Goal: Task Accomplishment & Management: Use online tool/utility

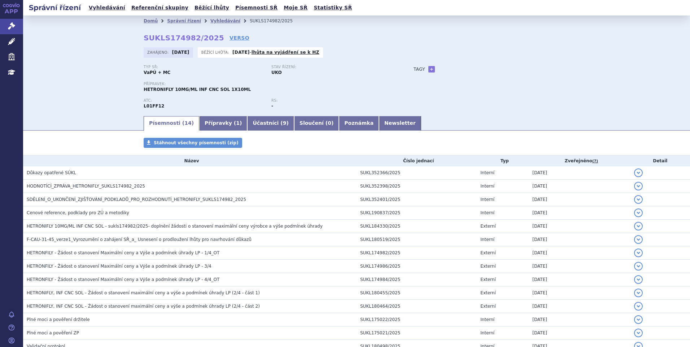
click at [118, 186] on span "HODNOTÍCÍ_ZPRÁVA_HETRONIFLY_SUKLS174982_2025" at bounding box center [86, 186] width 118 height 5
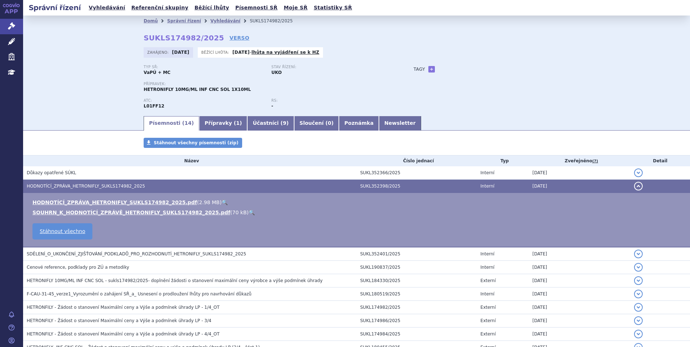
click at [222, 202] on link "🔍" at bounding box center [225, 203] width 6 height 6
click at [428, 68] on link "+" at bounding box center [431, 69] width 6 height 6
click at [452, 71] on span at bounding box center [464, 69] width 52 height 9
type input "ES-SCLC"
click at [498, 70] on button "Přidat" at bounding box center [501, 69] width 18 height 9
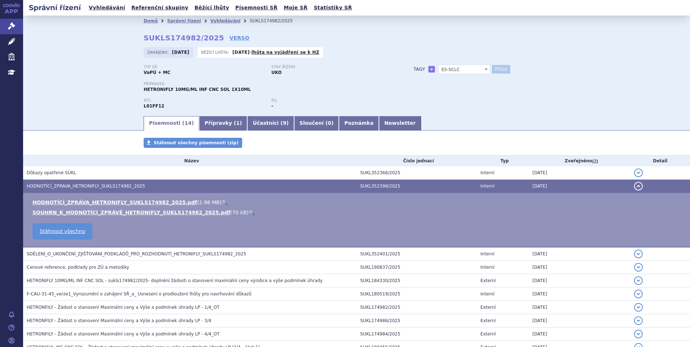
select select
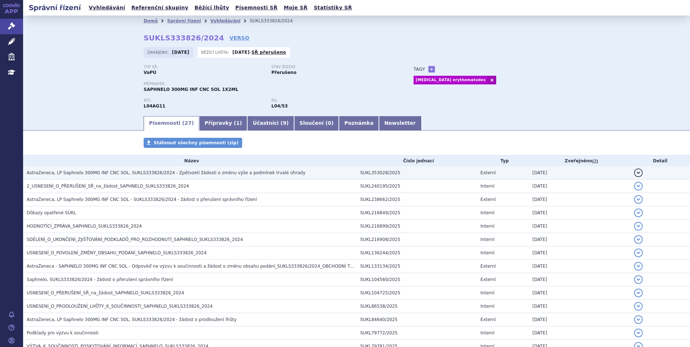
click at [207, 171] on span "AstraZeneca, LP Saphnelo 300MG INF CNC SOL, SUKLS333826/2024 - Zpětvzetí žádost…" at bounding box center [166, 172] width 279 height 5
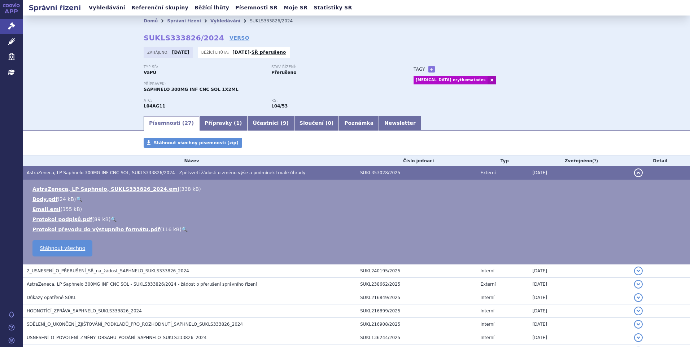
drag, startPoint x: 350, startPoint y: 40, endPoint x: 355, endPoint y: 38, distance: 4.9
click at [350, 40] on div "Domů Správní řízení Vyhledávání SUKLS333826/2024 SUKLS333826/2024 VERSO [GEOGRA…" at bounding box center [356, 70] width 455 height 89
click at [583, 45] on div "Domů Správní řízení Vyhledávání SUKLS333826/2024 SUKLS333826/2024 VERSO [GEOGRA…" at bounding box center [356, 66] width 667 height 100
click at [378, 49] on div "Zahájeno: [DATE] Běžící lhůta: [DATE] - SŘ přerušeno" at bounding box center [357, 54] width 426 height 14
